Goal: Communication & Community: Connect with others

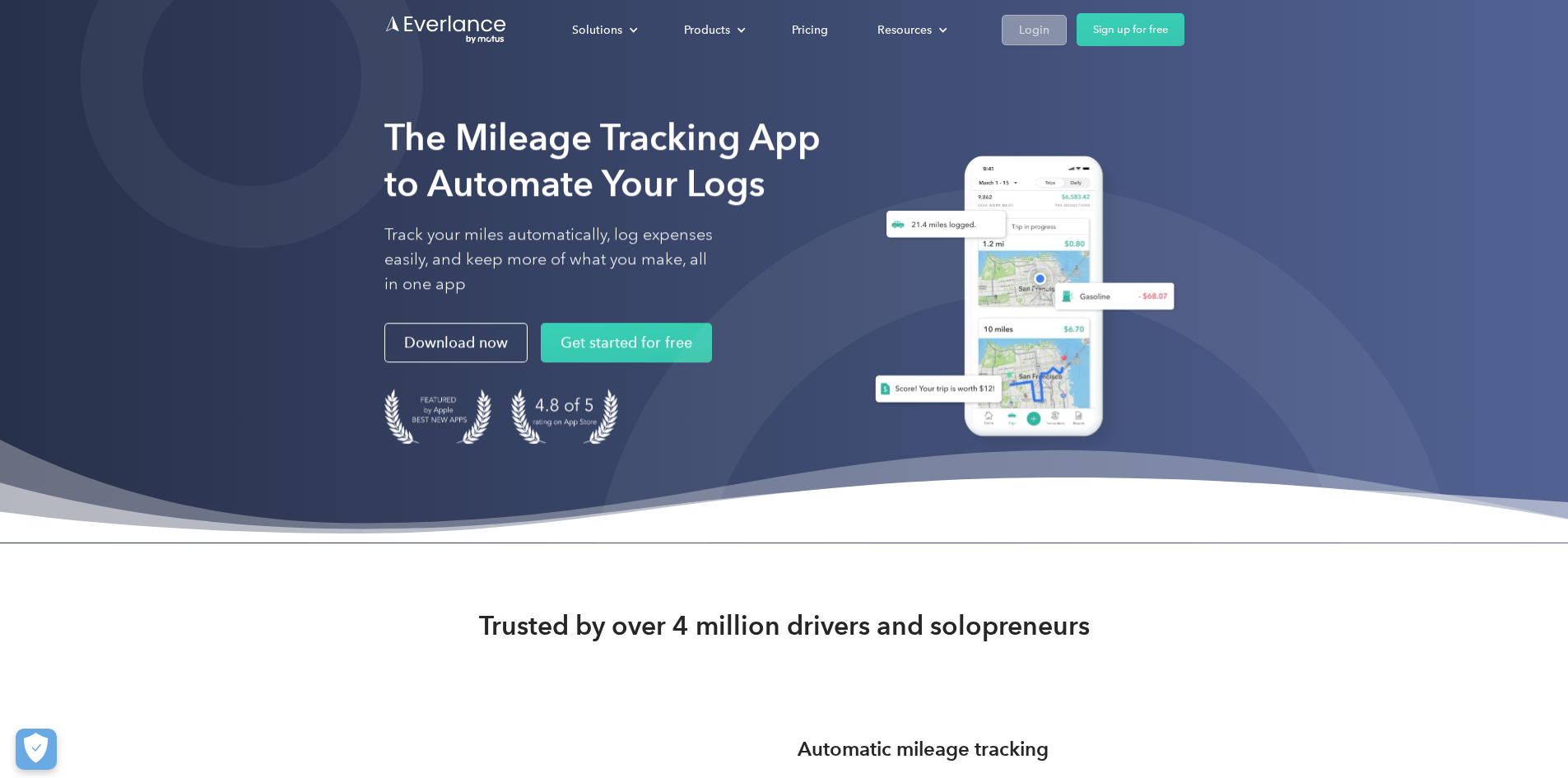
click at [1049, 36] on div "Login" at bounding box center [1034, 30] width 30 height 21
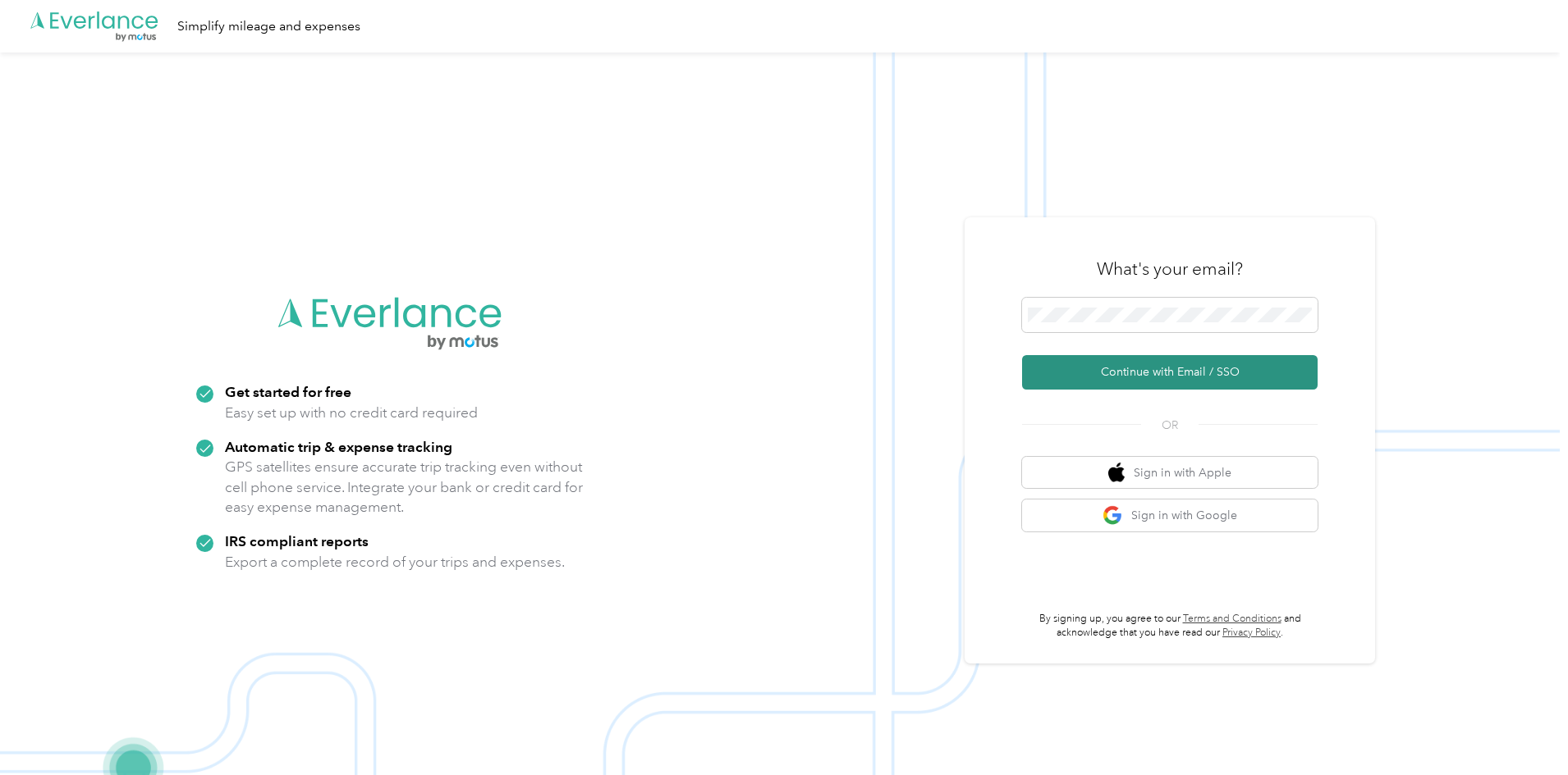
click at [1084, 362] on button "Continue with Email / SSO" at bounding box center [1169, 372] width 295 height 34
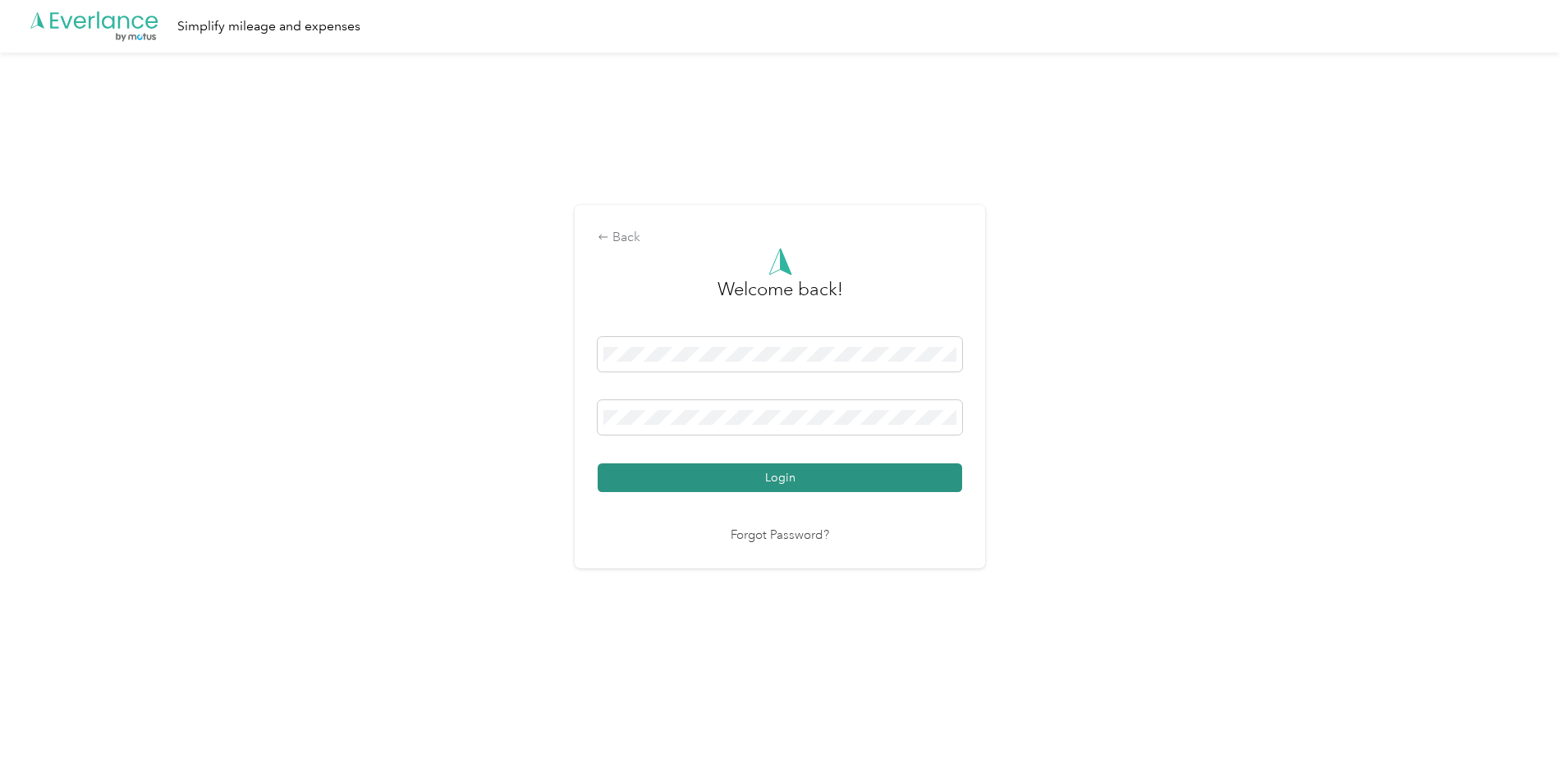
click at [749, 476] on button "Login" at bounding box center [779, 477] width 364 height 28
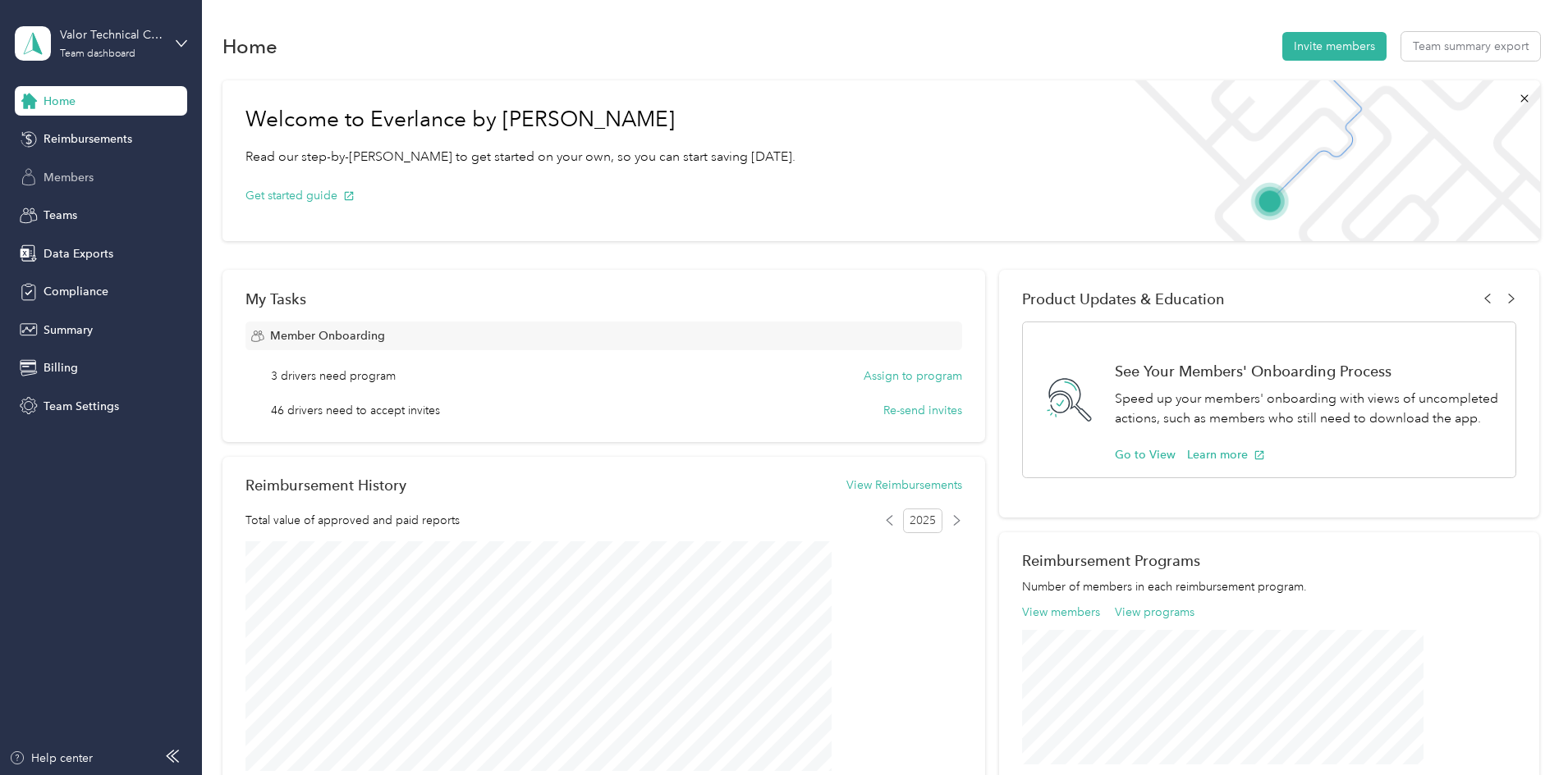
click at [89, 175] on span "Members" at bounding box center [68, 178] width 50 height 17
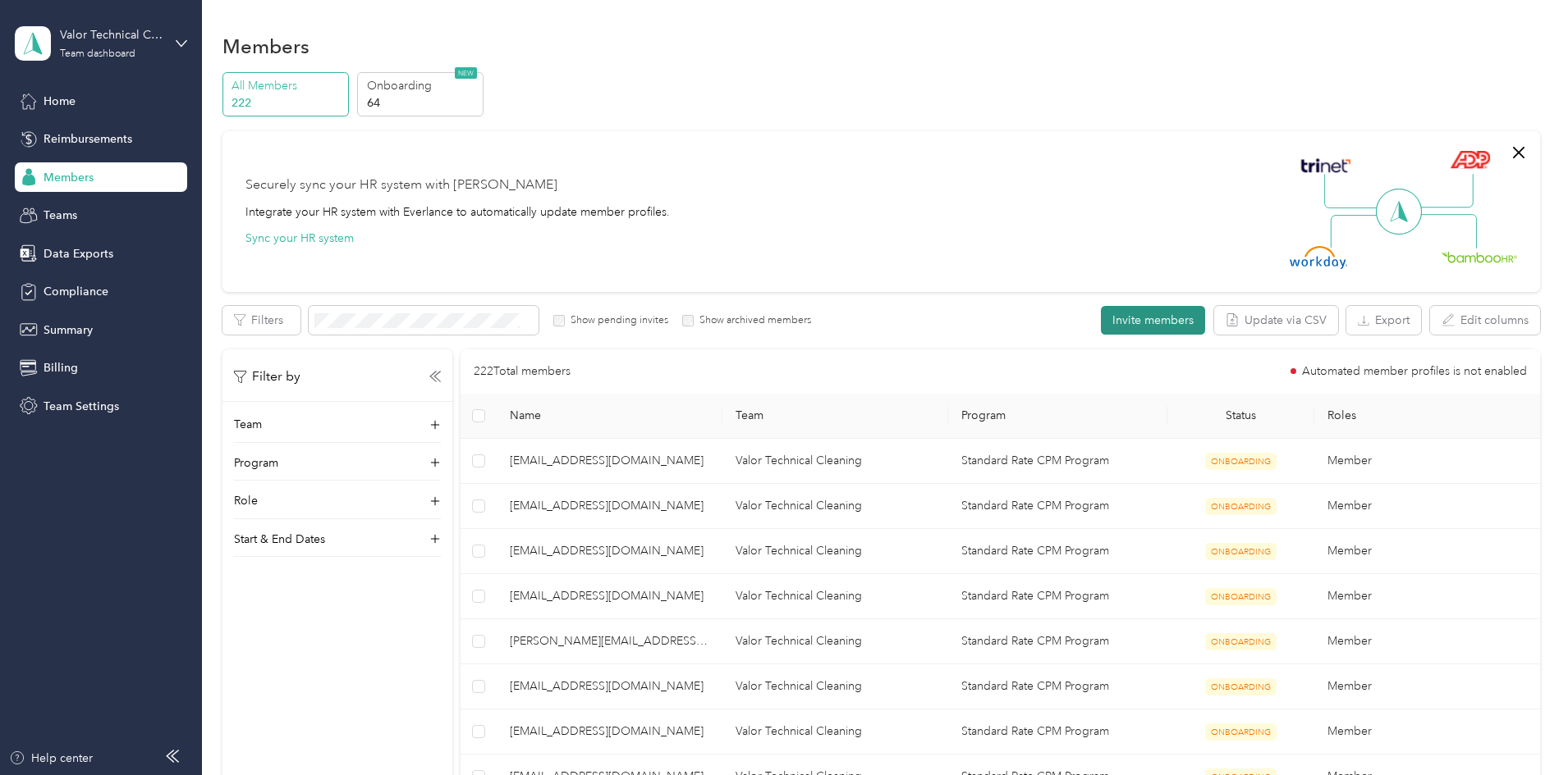
click at [1101, 325] on button "Invite members" at bounding box center [1153, 320] width 104 height 28
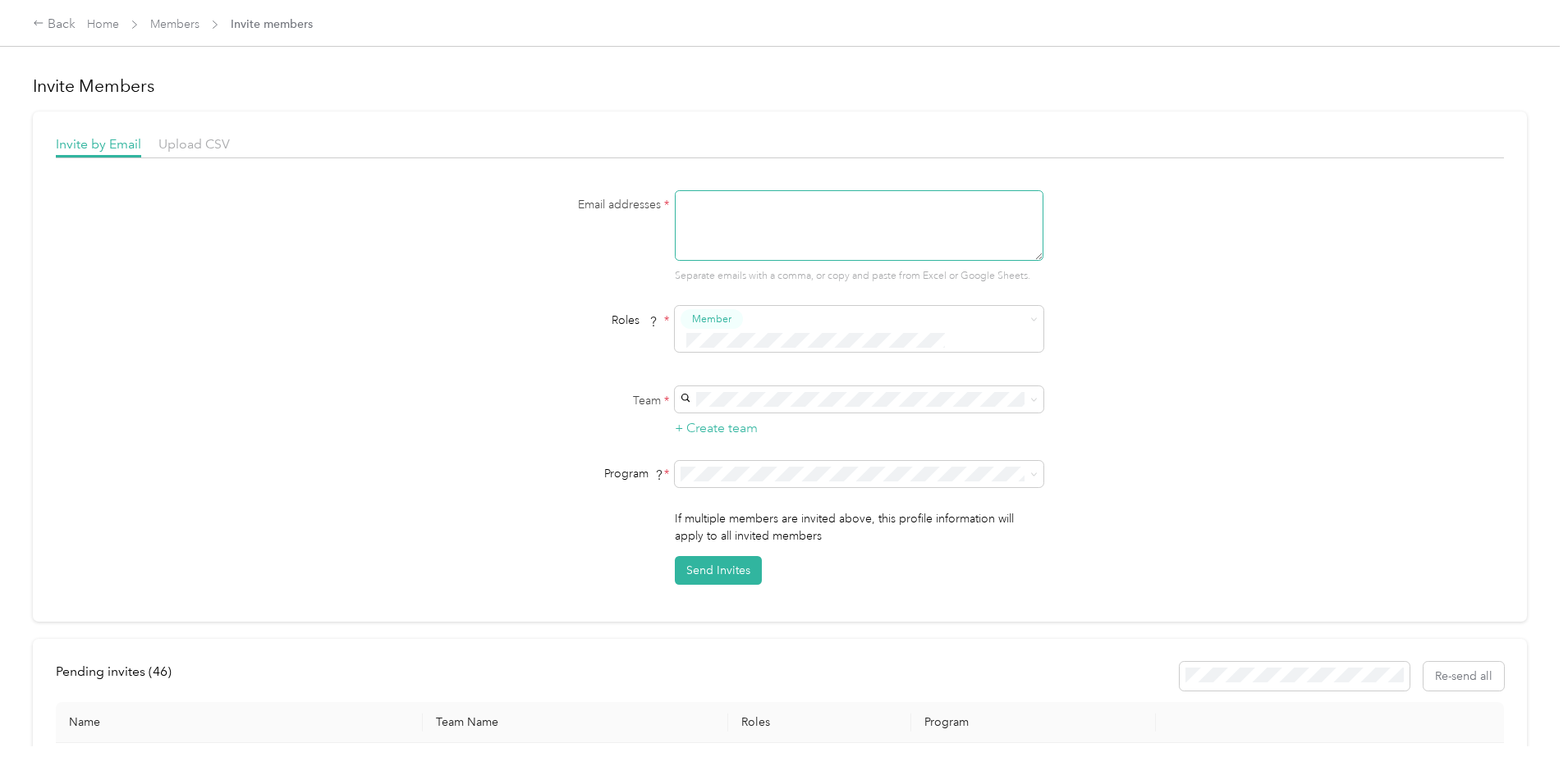
click at [852, 230] on textarea at bounding box center [859, 225] width 369 height 71
paste textarea "Ereynolds@valortechnicalcleaning.com"
click at [898, 194] on textarea "Ereynolds@valortechnicalcleaning.com," at bounding box center [859, 225] width 369 height 71
paste textarea "evasquez@valortechnicalcleaning.com"
click at [887, 208] on textarea "Ereynolds@valortechnicalcleaning.com, evasquez@valortechnicalcleaning.com" at bounding box center [859, 225] width 369 height 71
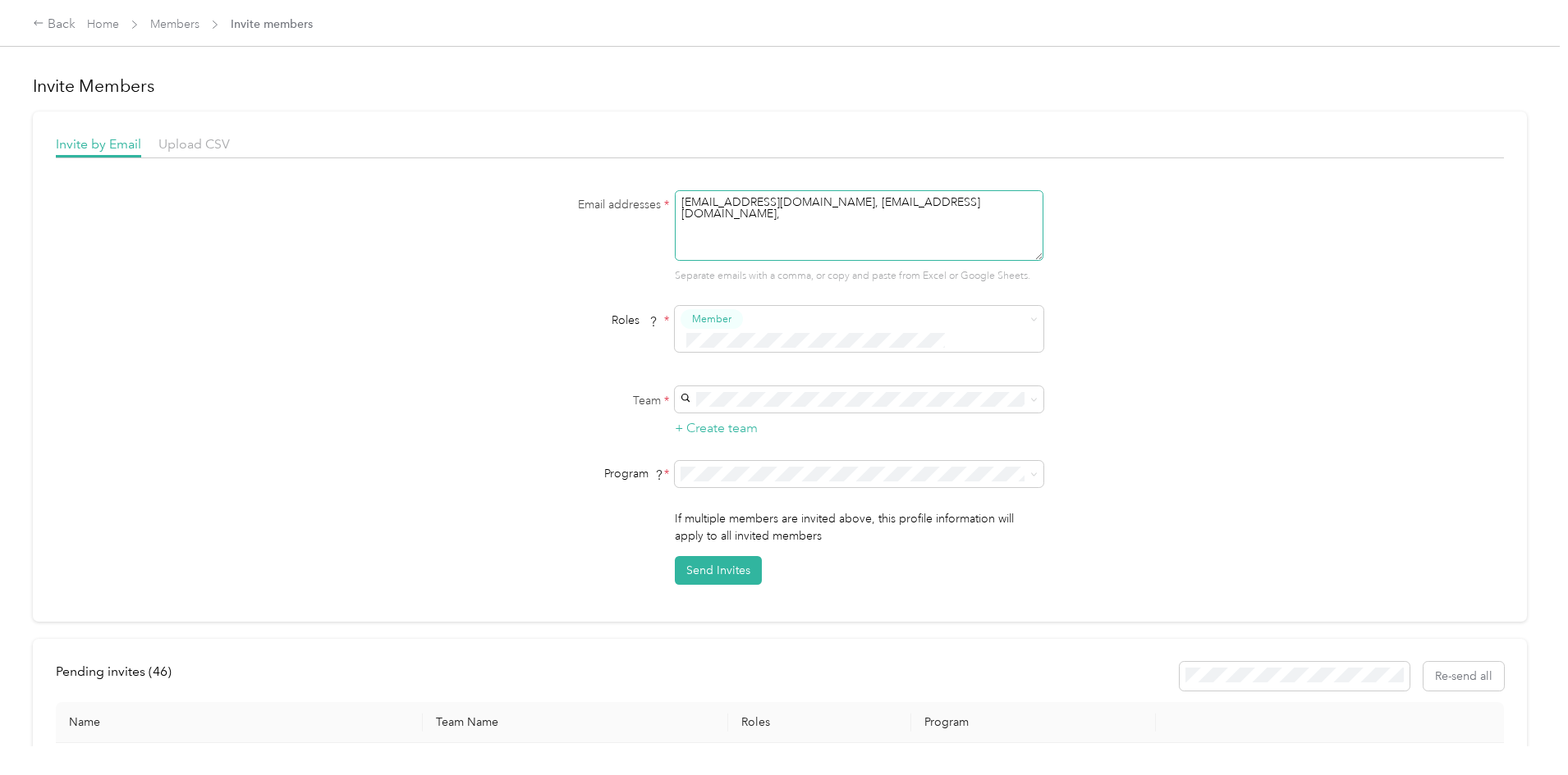
paste textarea "hdeloach@valortechnicalcleaning.com"
click at [888, 224] on textarea "Ereynolds@valortechnicalcleaning.com, evasquez@valortechnicalcleaning.com, hdel…" at bounding box center [859, 225] width 369 height 71
paste textarea "tsanchez@valortechnicalcleaning.com"
click at [904, 241] on textarea "Ereynolds@valortechnicalcleaning.com, evasquez@valortechnicalcleaning.com, hdel…" at bounding box center [859, 225] width 369 height 71
paste textarea "gdargin@valortechnicalcleaning.com"
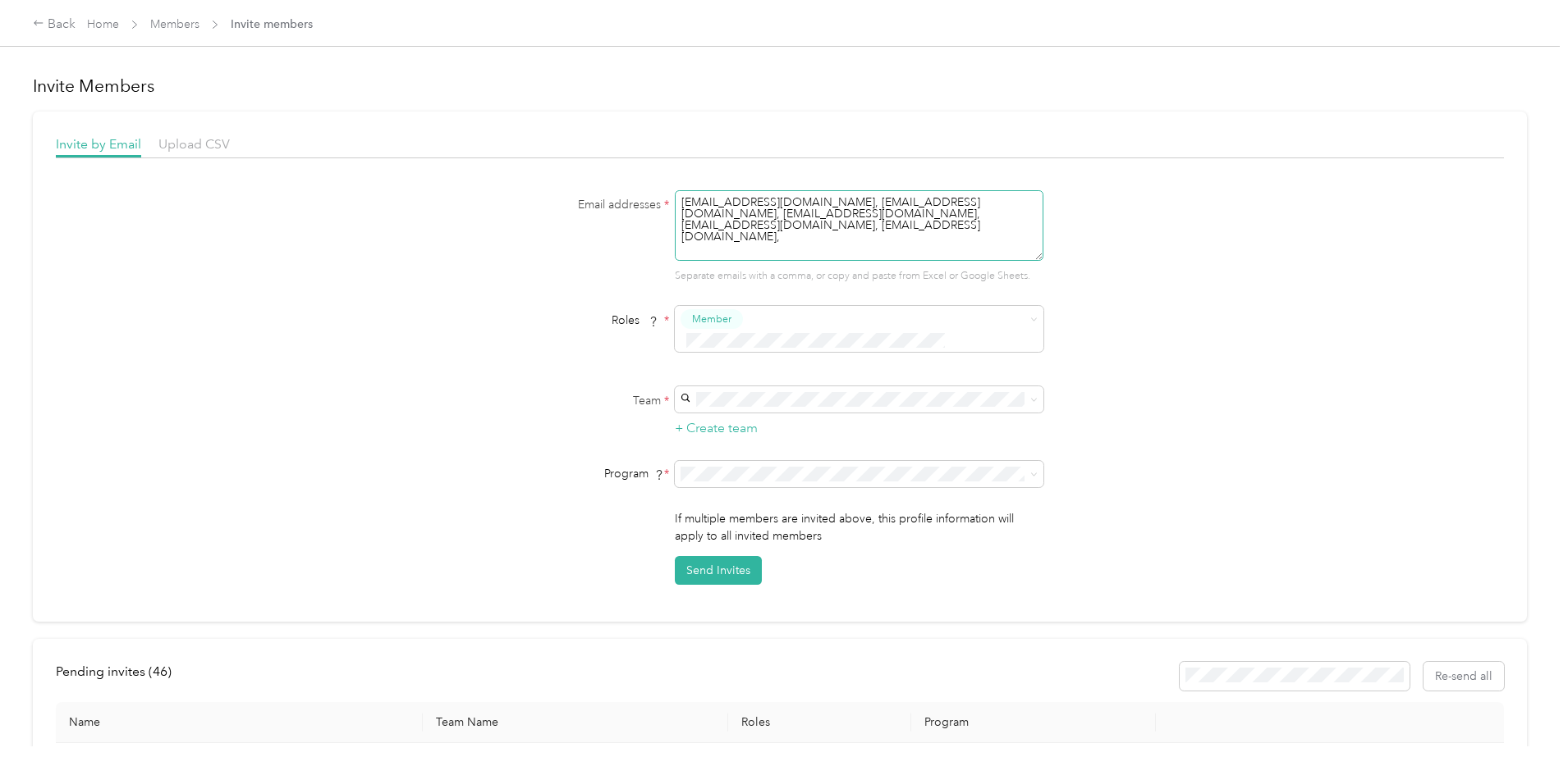
click at [881, 246] on textarea "Ereynolds@valortechnicalcleaning.com, evasquez@valortechnicalcleaning.com, hdel…" at bounding box center [859, 225] width 369 height 71
paste textarea "jharris@valortechnicalcleaning.com"
click at [862, 253] on textarea "Ereynolds@valortechnicalcleaning.com, evasquez@valortechnicalcleaning.com, hdel…" at bounding box center [859, 225] width 369 height 71
paste textarea "jjackson@valortechnicalcleaning.com"
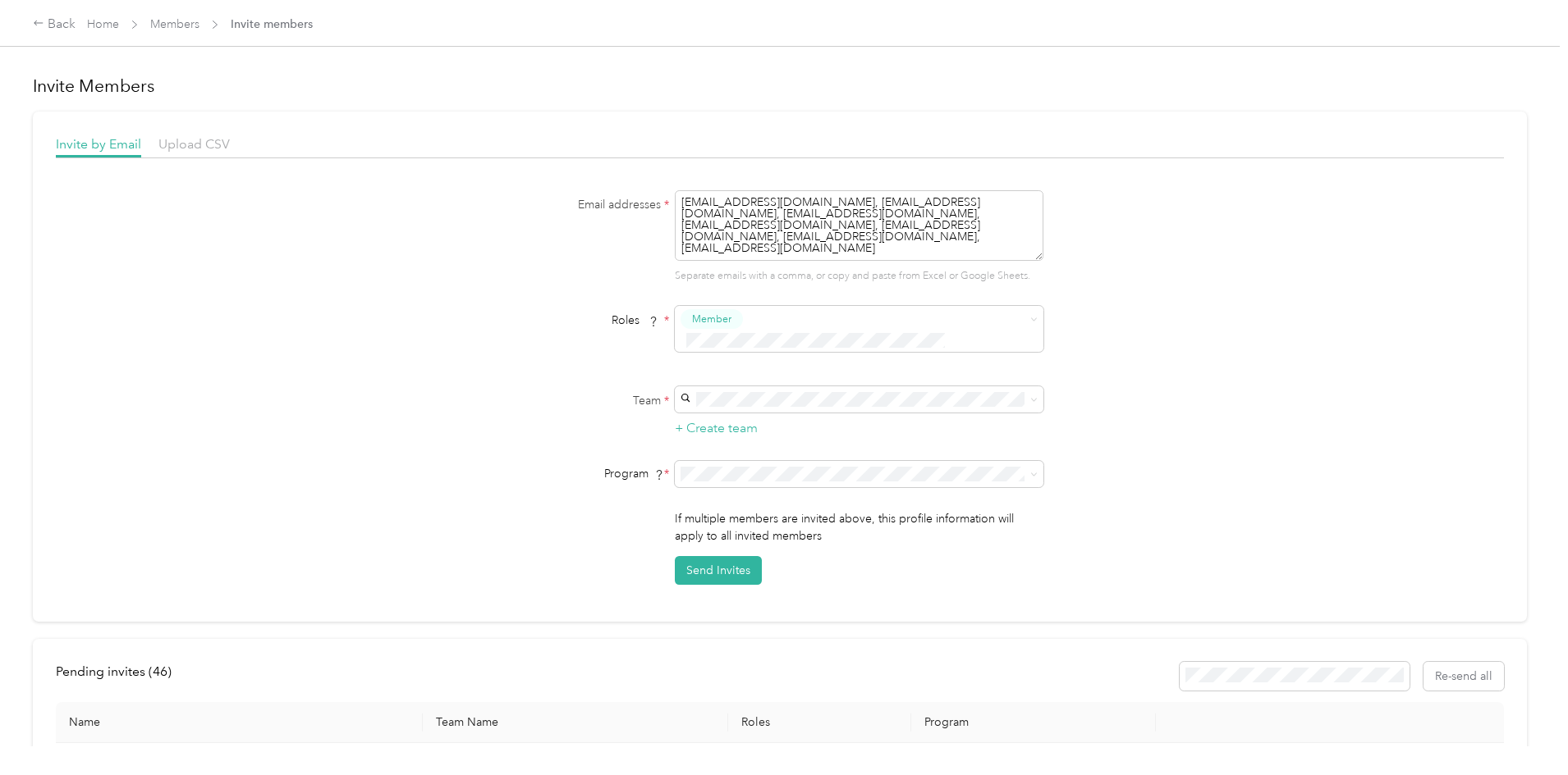
scroll to position [19, 0]
click at [871, 249] on textarea "Ereynolds@valortechnicalcleaning.com, evasquez@valortechnicalcleaning.com, hdel…" at bounding box center [859, 225] width 369 height 71
paste textarea "cleu@valortechnicalcleaning.com"
click at [874, 251] on textarea "Ereynolds@valortechnicalcleaning.com, evasquez@valortechnicalcleaning.com, hdel…" at bounding box center [859, 225] width 369 height 71
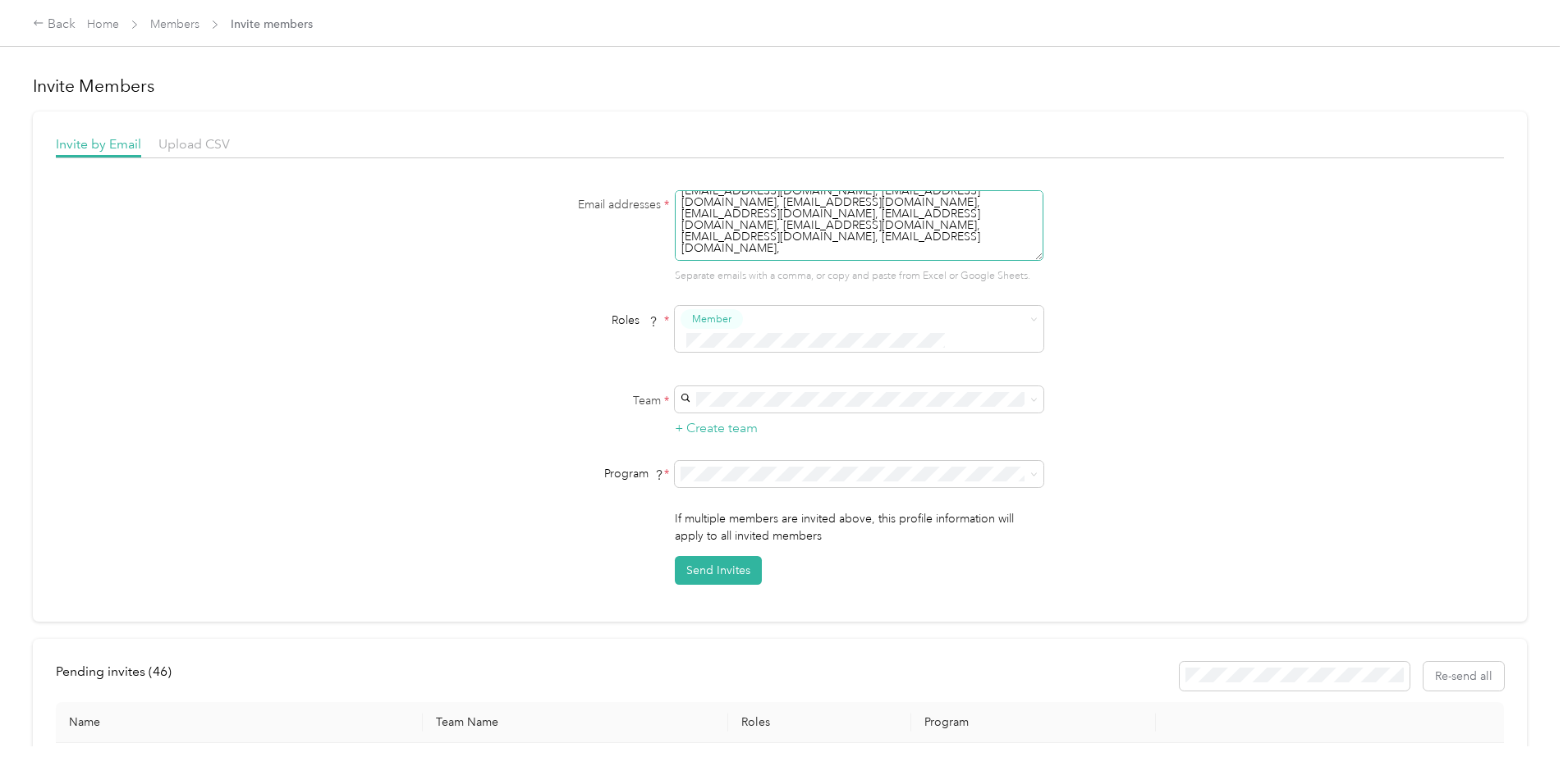
paste textarea "gkrinock@valortechnicalcleaning.com"
type textarea "Ereynolds@valortechnicalcleaning.com, evasquez@valortechnicalcleaning.com, hdel…"
click at [719, 387] on span at bounding box center [859, 400] width 369 height 26
click at [736, 404] on span "Valor Technical Cleaning" at bounding box center [747, 407] width 127 height 14
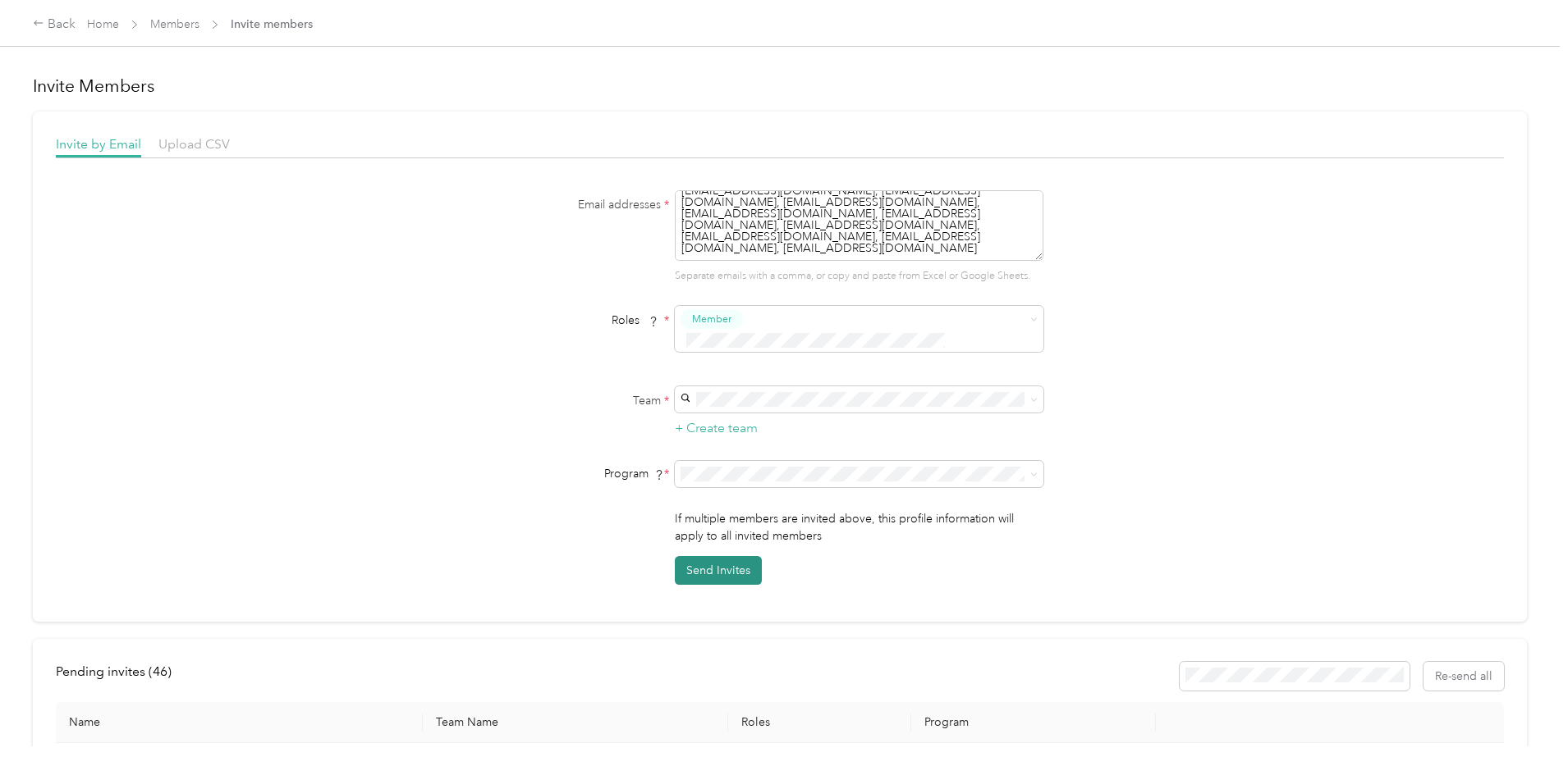
click at [729, 556] on button "Send Invites" at bounding box center [718, 570] width 87 height 28
click at [752, 405] on span "Valor Technical Cleaning" at bounding box center [747, 407] width 127 height 14
click at [728, 556] on button "Send Invites" at bounding box center [718, 570] width 87 height 28
